Goal: Information Seeking & Learning: Learn about a topic

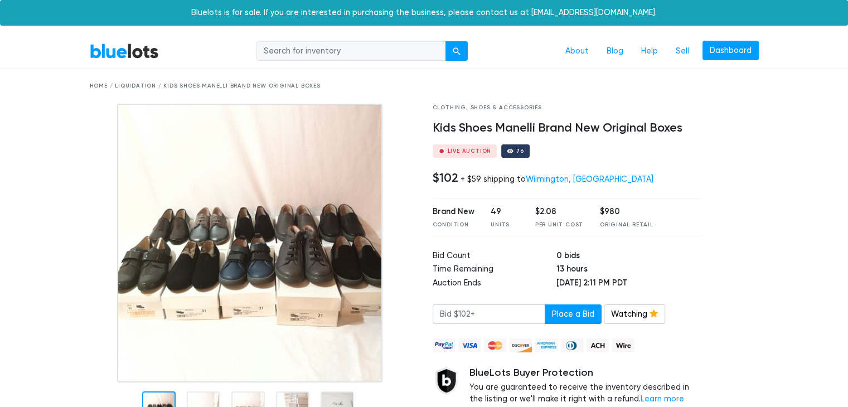
click at [250, 261] on img at bounding box center [249, 243] width 265 height 279
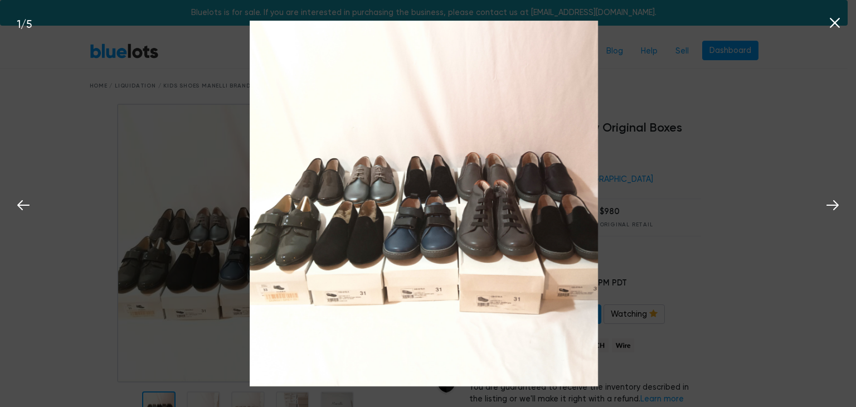
click at [661, 215] on div "1 / 5" at bounding box center [428, 203] width 856 height 407
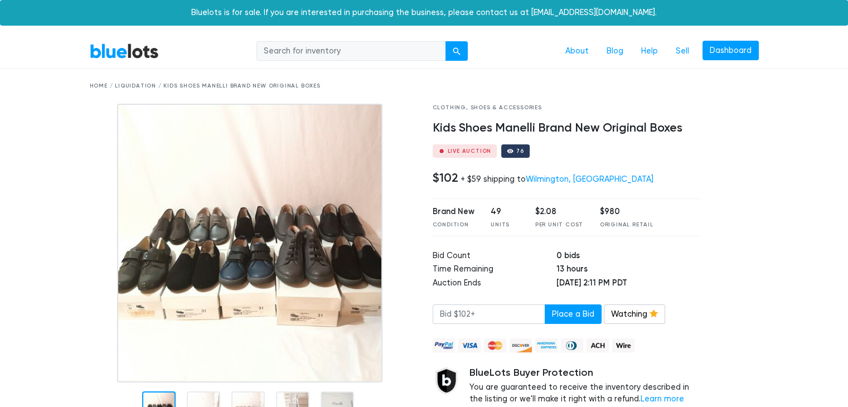
click at [271, 235] on img at bounding box center [249, 243] width 265 height 279
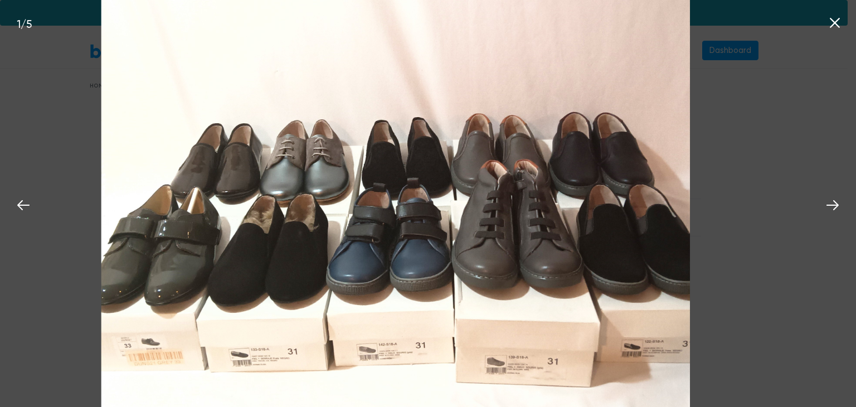
drag, startPoint x: 676, startPoint y: 205, endPoint x: 784, endPoint y: 182, distance: 110.5
click at [784, 182] on div "1 / 5" at bounding box center [428, 203] width 856 height 407
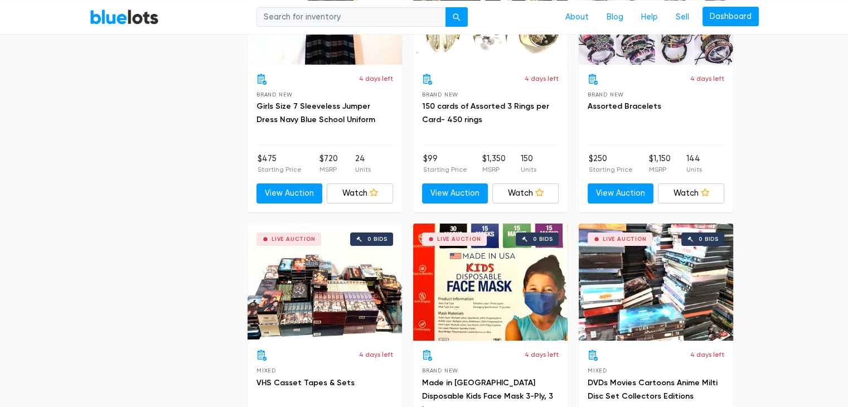
scroll to position [3750, 0]
